Goal: Information Seeking & Learning: Understand process/instructions

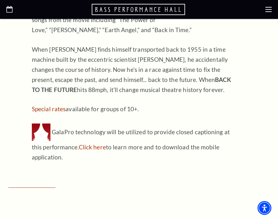
scroll to position [657, 0]
click at [56, 105] on link "Special rates" at bounding box center [49, 108] width 34 height 7
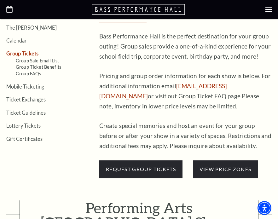
scroll to position [169, 0]
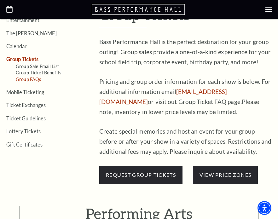
click at [26, 77] on link "Group FAQs" at bounding box center [28, 79] width 25 height 5
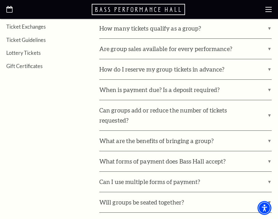
scroll to position [227, 0]
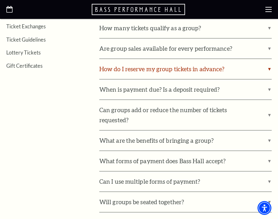
click at [141, 71] on label "How do I reserve my group tickets in advance?" at bounding box center [185, 69] width 172 height 20
click at [0, 0] on input "How do I reserve my group tickets in advance?" at bounding box center [0, 0] width 0 height 0
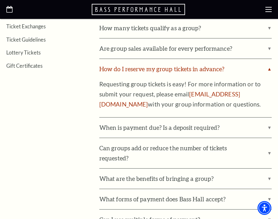
click at [141, 71] on label "How do I reserve my group tickets in advance?" at bounding box center [185, 69] width 172 height 20
click at [0, 0] on input "How do I reserve my group tickets in advance?" at bounding box center [0, 0] width 0 height 0
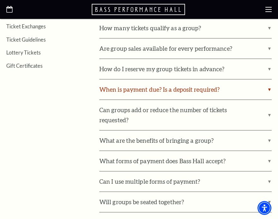
click at [139, 87] on label "When is payment due? Is a deposit required?" at bounding box center [185, 89] width 172 height 20
click at [0, 0] on input "When is payment due? Is a deposit required?" at bounding box center [0, 0] width 0 height 0
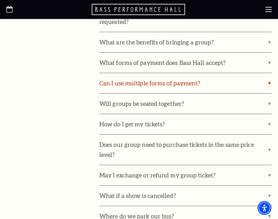
scroll to position [445, 0]
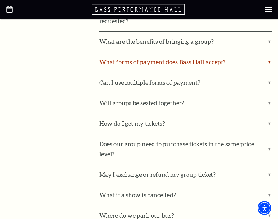
click at [151, 64] on label "What forms of payment does Bass Hall accept?" at bounding box center [185, 62] width 172 height 20
click at [0, 0] on input "What forms of payment does Bass Hall accept?" at bounding box center [0, 0] width 0 height 0
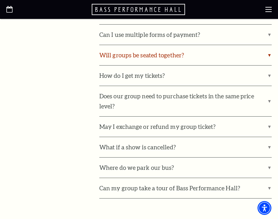
scroll to position [631, 0]
click at [162, 48] on label "Will groups be seated together?" at bounding box center [185, 55] width 172 height 20
click at [0, 0] on input "Will groups be seated together?" at bounding box center [0, 0] width 0 height 0
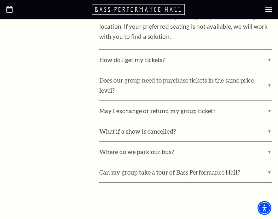
scroll to position [707, 0]
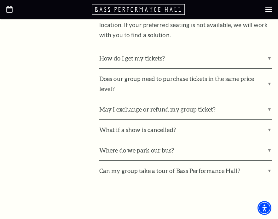
click at [162, 48] on label "How do I get my tickets?" at bounding box center [185, 58] width 172 height 20
click at [0, 0] on input "How do I get my tickets?" at bounding box center [0, 0] width 0 height 0
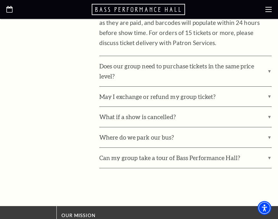
scroll to position [779, 0]
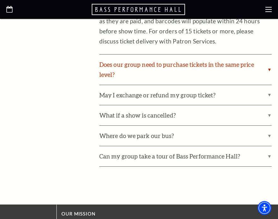
click at [158, 57] on label "Does our group need to purchase tickets in the same price level?" at bounding box center [185, 69] width 172 height 30
click at [0, 0] on input "Does our group need to purchase tickets in the same price level?" at bounding box center [0, 0] width 0 height 0
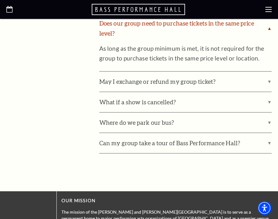
scroll to position [822, 0]
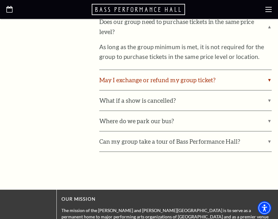
click at [215, 72] on label "May I exchange or refund my group ticket?" at bounding box center [185, 80] width 172 height 20
click at [0, 0] on input "May I exchange or refund my group ticket?" at bounding box center [0, 0] width 0 height 0
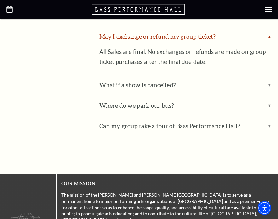
scroll to position [868, 0]
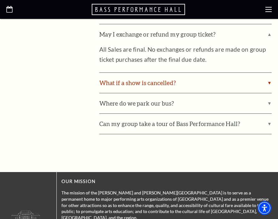
click at [215, 73] on label "What if a show is cancelled?" at bounding box center [185, 83] width 172 height 20
click at [0, 0] on input "What if a show is cancelled?" at bounding box center [0, 0] width 0 height 0
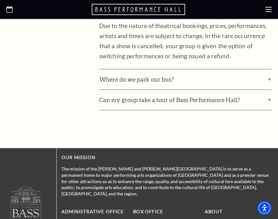
scroll to position [941, 0]
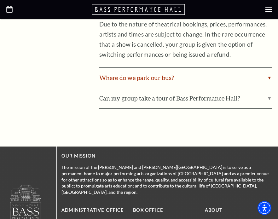
click at [189, 71] on label "Where do we park our bus?" at bounding box center [185, 78] width 172 height 20
click at [0, 0] on input "Where do we park our bus?" at bounding box center [0, 0] width 0 height 0
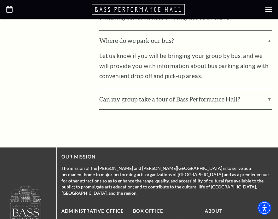
scroll to position [978, 0]
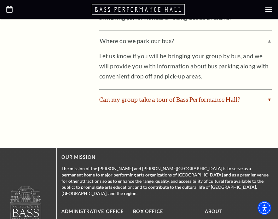
click at [233, 89] on label "Can my group take a tour of Bass Performance Hall?" at bounding box center [185, 99] width 172 height 20
click at [0, 0] on input "Can my group take a tour of Bass Performance Hall?" at bounding box center [0, 0] width 0 height 0
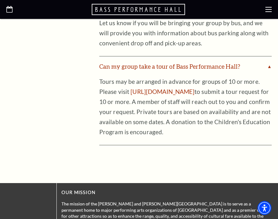
scroll to position [1013, 0]
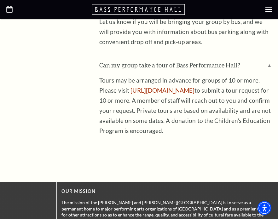
click at [194, 87] on link "https://www.basshall.com/experience/tours/" at bounding box center [162, 90] width 64 height 7
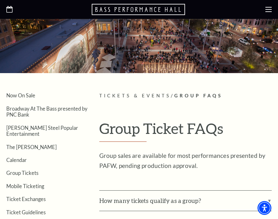
scroll to position [29, 0]
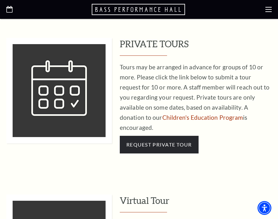
scroll to position [523, 0]
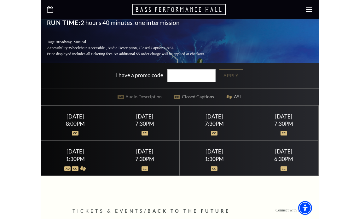
scroll to position [159, 0]
